Goal: Task Accomplishment & Management: Manage account settings

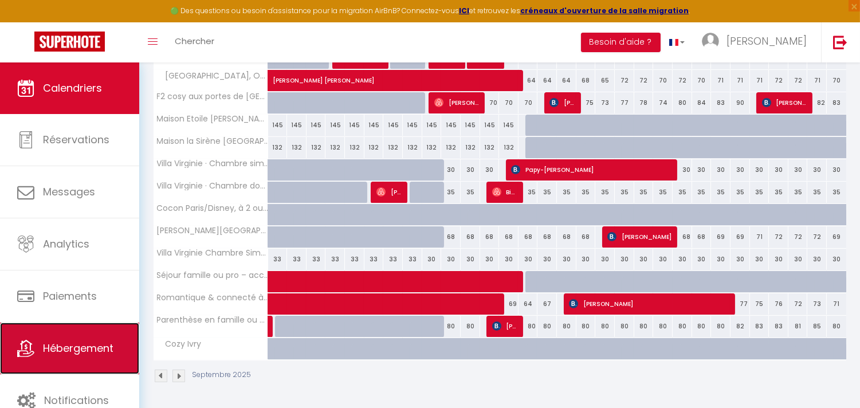
click at [84, 342] on span "Hébergement" at bounding box center [78, 348] width 70 height 14
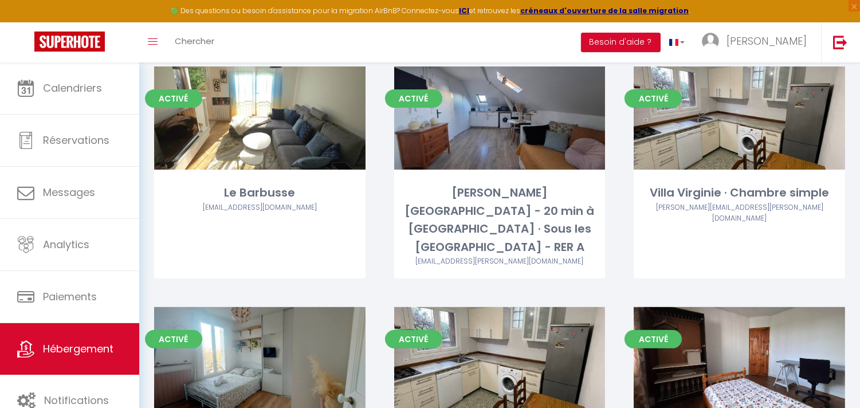
scroll to position [680, 0]
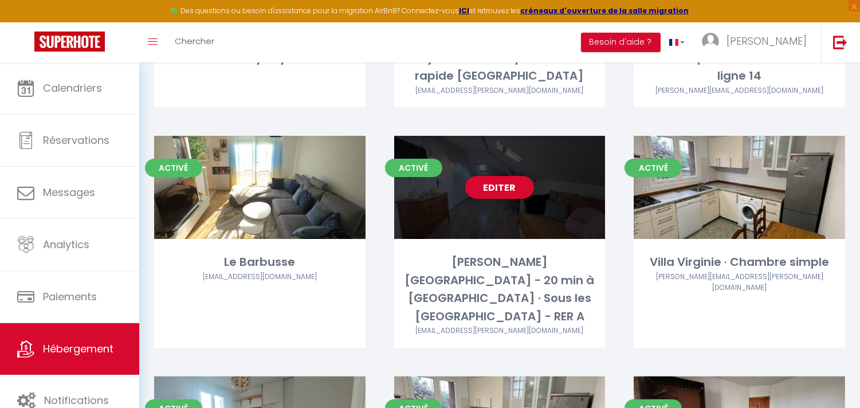
click at [500, 176] on link "Editer" at bounding box center [499, 187] width 69 height 23
click at [499, 176] on link "Editer" at bounding box center [499, 187] width 69 height 23
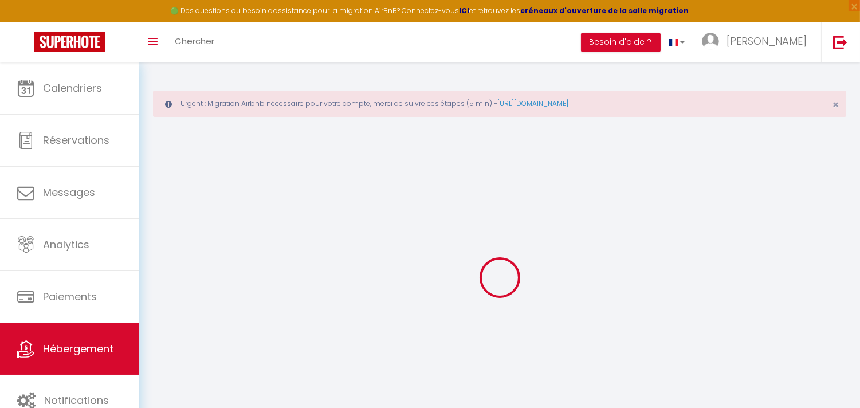
checkbox input "false"
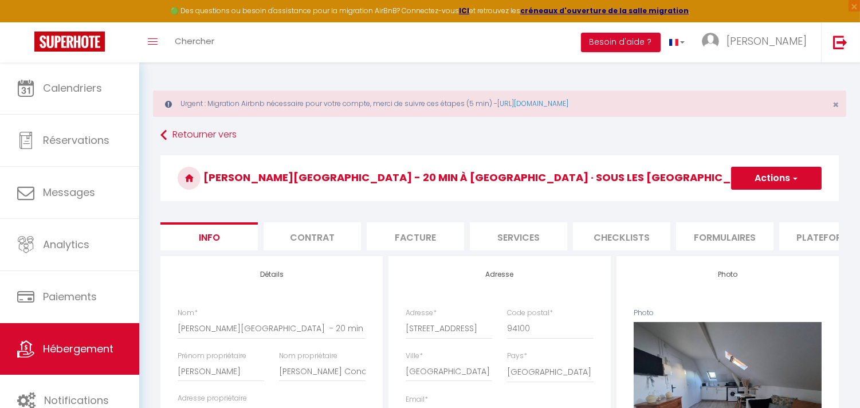
click at [798, 237] on li "Plateformes" at bounding box center [827, 236] width 97 height 28
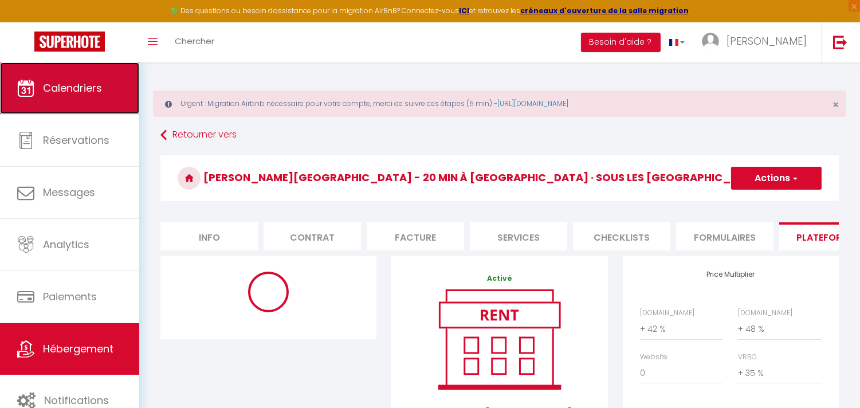
click at [73, 88] on span "Calendriers" at bounding box center [72, 88] width 59 height 14
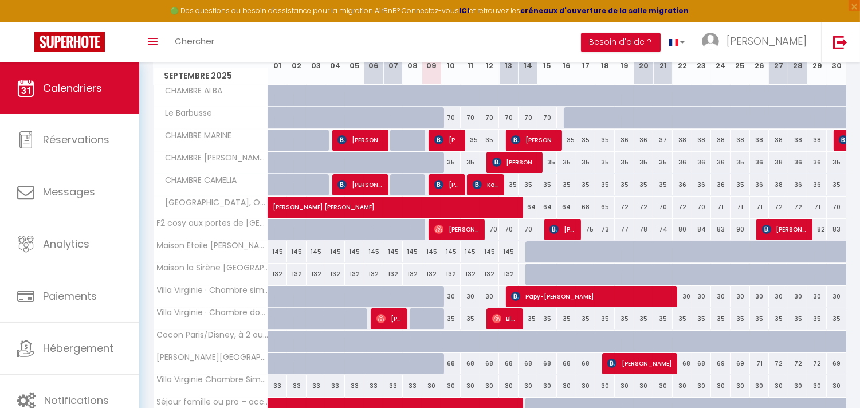
scroll to position [289, 0]
